Goal: Task Accomplishment & Management: Use online tool/utility

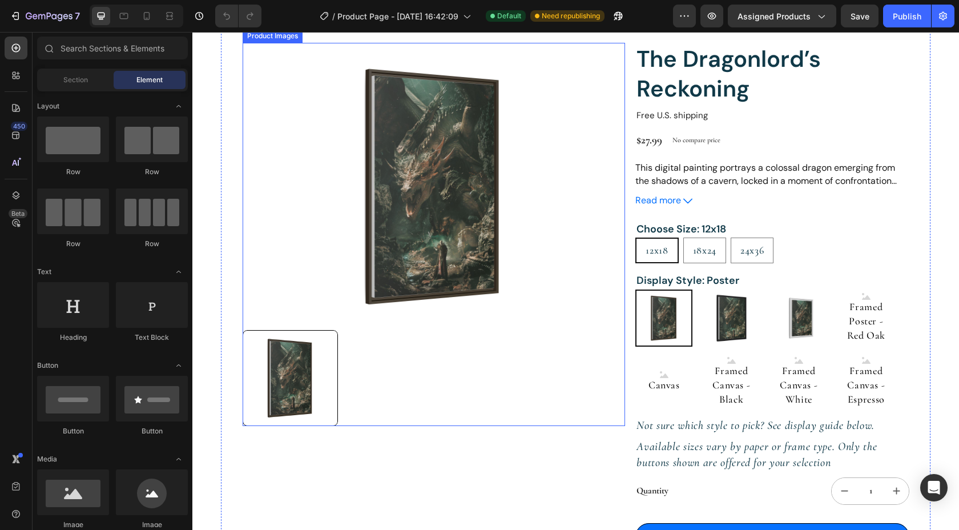
scroll to position [104, 0]
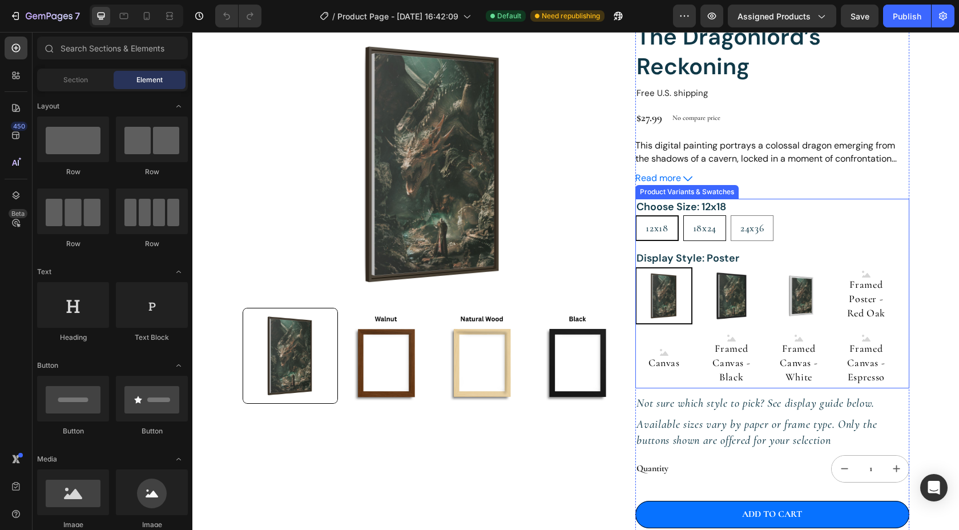
click at [710, 232] on span "18x24" at bounding box center [704, 228] width 23 height 13
click at [683, 215] on input "18x24 18x24 18x24" at bounding box center [683, 215] width 1 height 1
radio input "true"
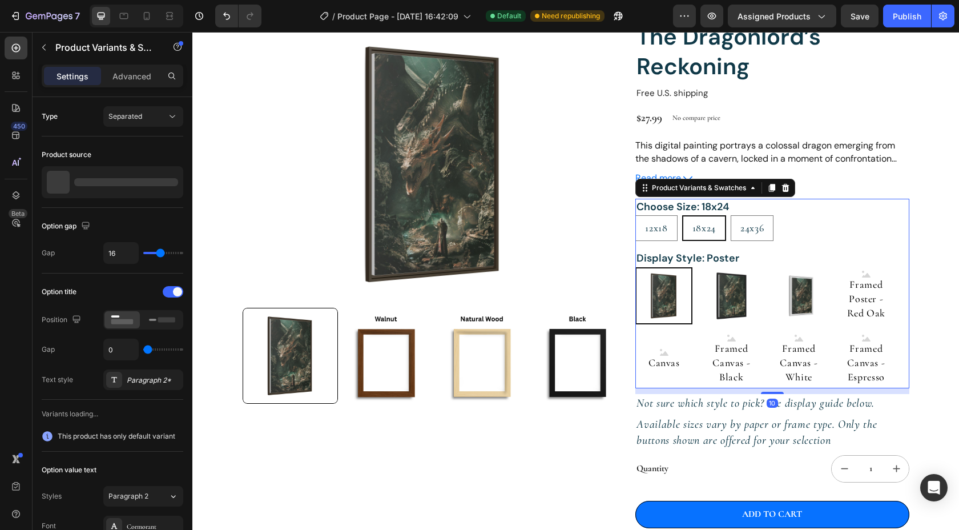
click at [710, 232] on span "18x24" at bounding box center [704, 228] width 23 height 13
click at [682, 215] on input "18x24 18x24 18x24" at bounding box center [682, 215] width 1 height 1
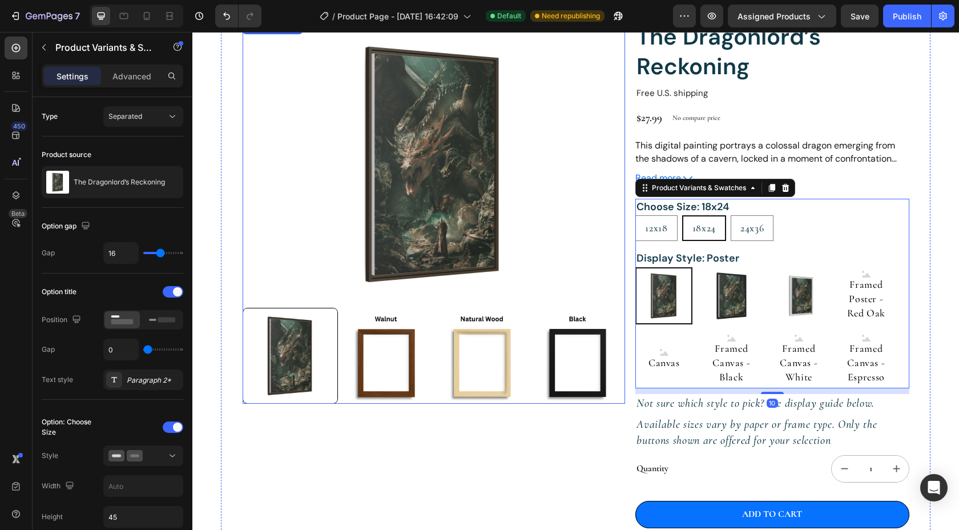
click at [553, 356] on img at bounding box center [578, 356] width 96 height 96
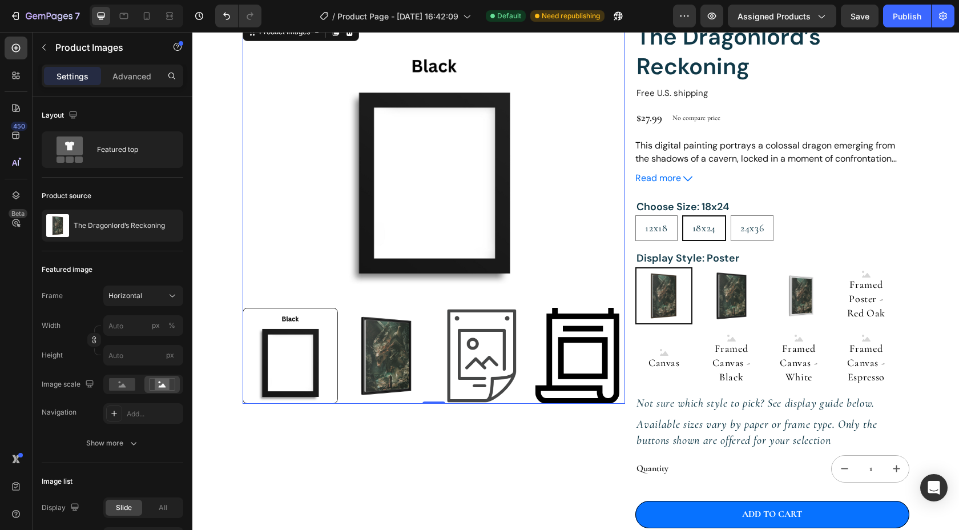
click at [392, 360] on img at bounding box center [386, 356] width 96 height 96
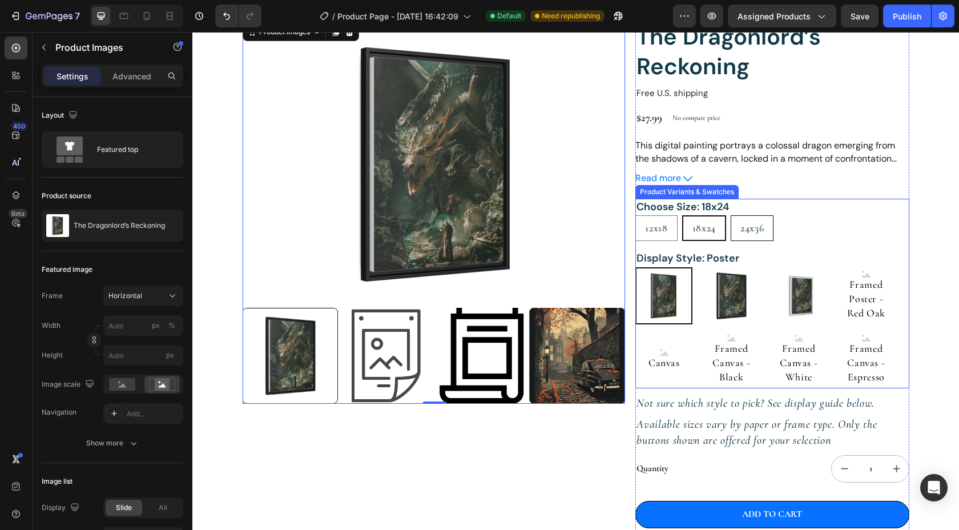
click at [751, 227] on span "24x36" at bounding box center [752, 228] width 23 height 13
click at [731, 215] on input "24x36 24x36 24x36" at bounding box center [730, 215] width 1 height 1
radio input "true"
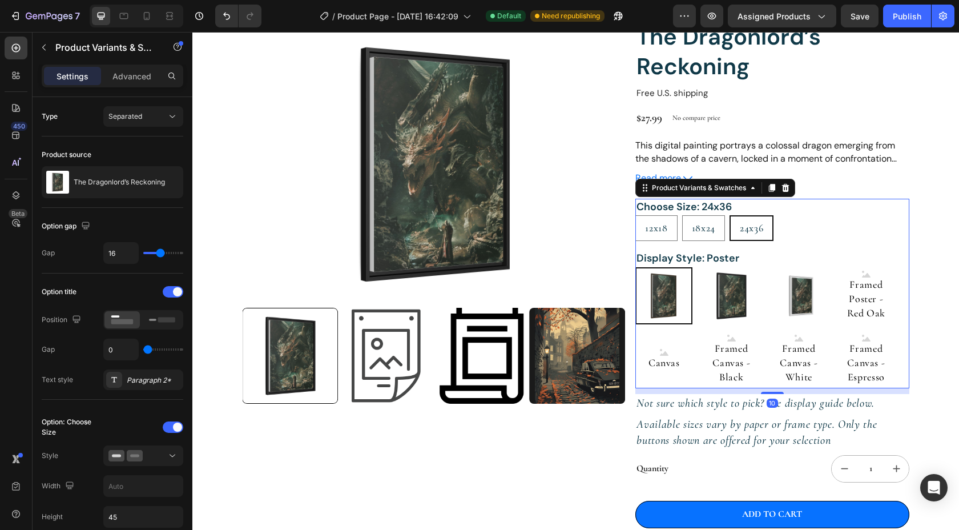
click at [751, 227] on span "24x36" at bounding box center [751, 228] width 23 height 13
click at [730, 215] on input "24x36 24x36 24x36" at bounding box center [729, 215] width 1 height 1
click at [751, 227] on span "24x36" at bounding box center [751, 228] width 23 height 13
click at [730, 215] on input "24x36 24x36 24x36" at bounding box center [729, 215] width 1 height 1
click at [617, 18] on icon "button" at bounding box center [615, 18] width 3 height 3
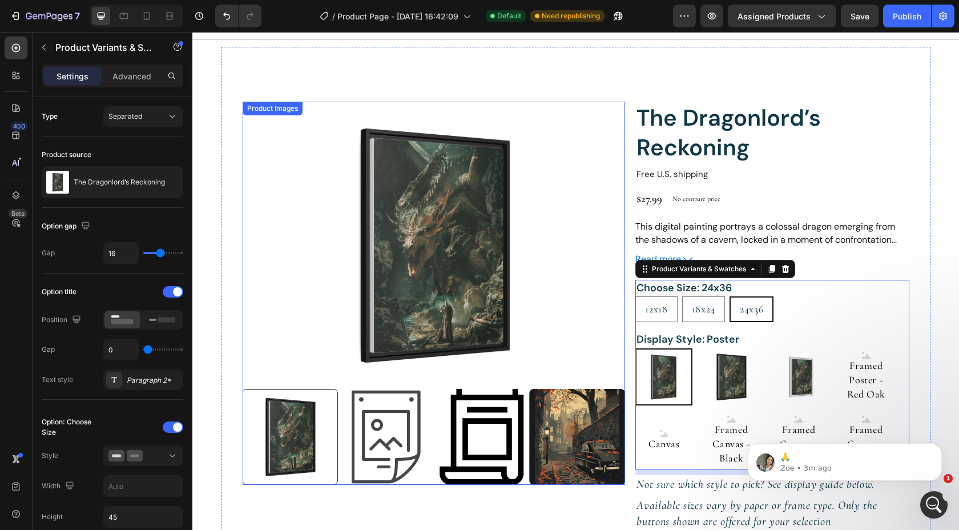
scroll to position [0, 0]
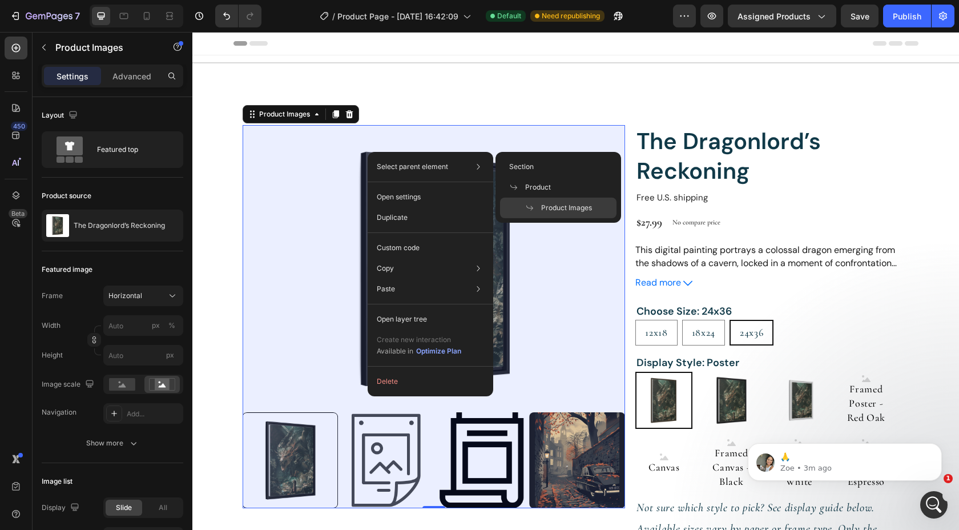
click at [555, 204] on span "Product Images" at bounding box center [566, 208] width 51 height 10
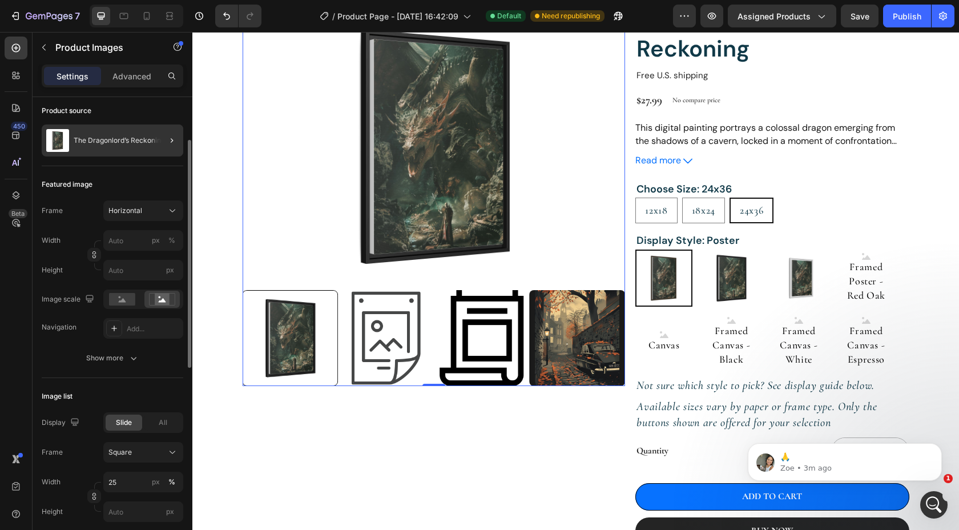
scroll to position [86, 0]
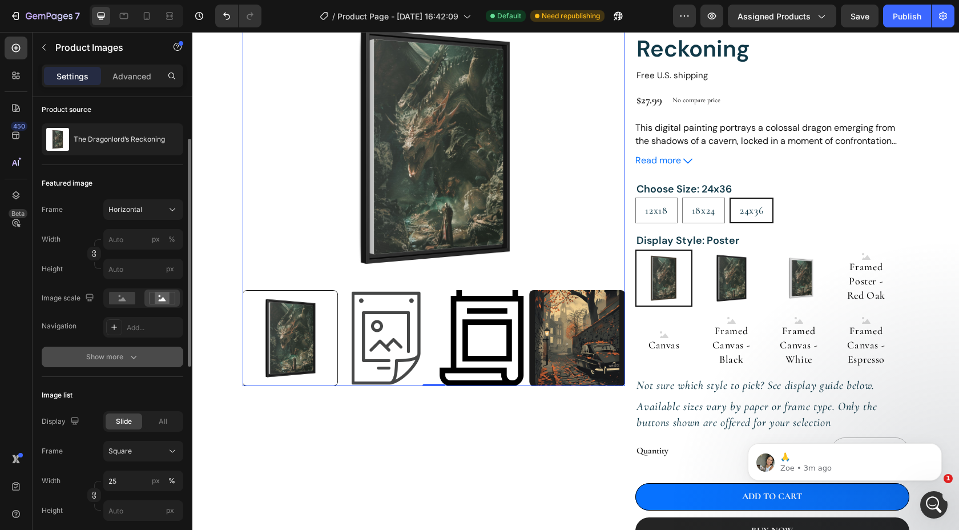
click at [128, 360] on icon "button" at bounding box center [133, 356] width 11 height 11
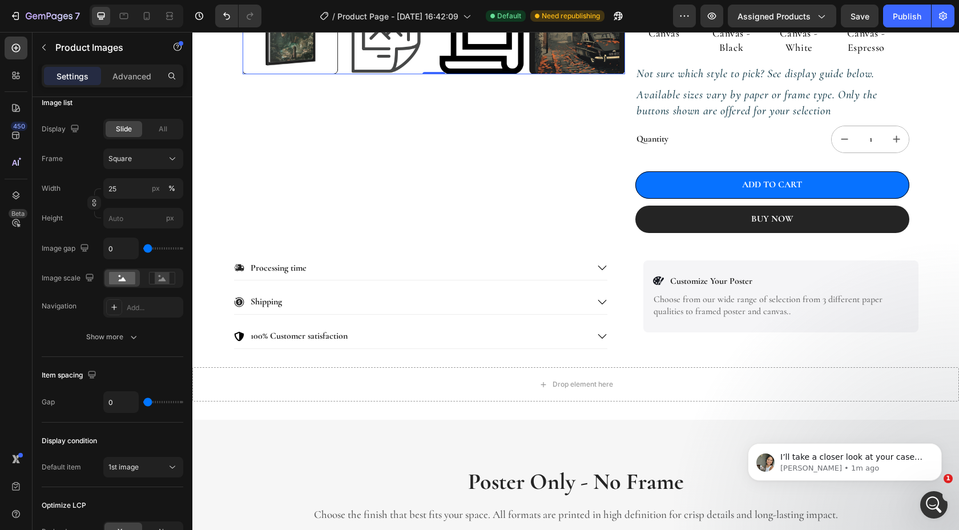
scroll to position [436, 0]
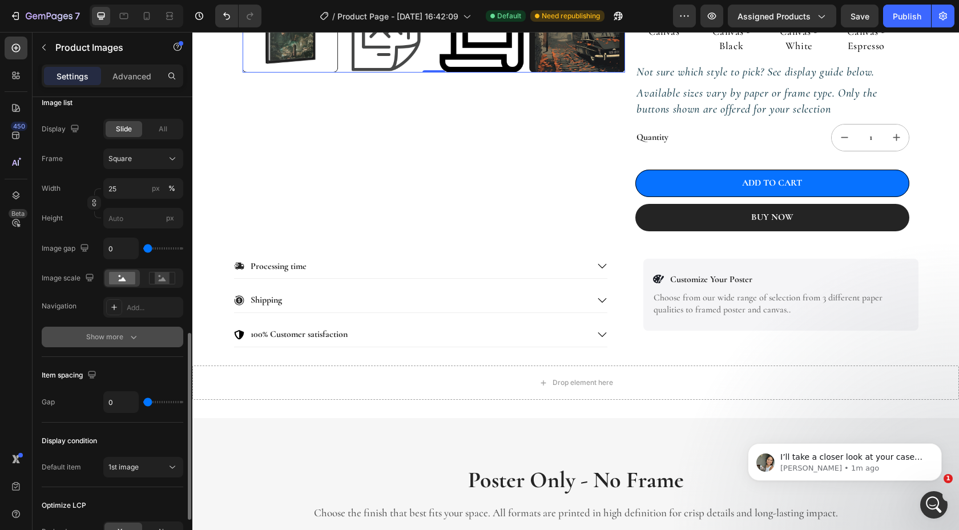
click at [126, 339] on div "Show more" at bounding box center [112, 336] width 53 height 11
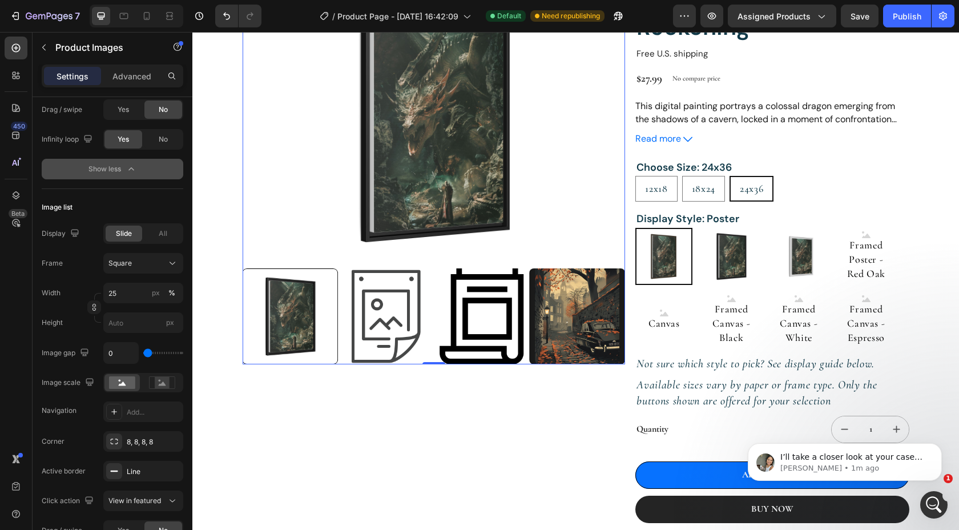
scroll to position [136, 0]
